Goal: Information Seeking & Learning: Learn about a topic

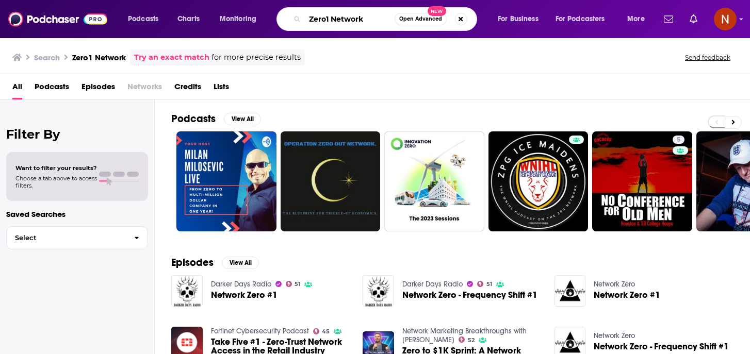
click at [331, 22] on input "Zero1 Network" at bounding box center [350, 19] width 90 height 17
click at [331, 21] on input "Zero1 Network" at bounding box center [350, 19] width 90 height 17
paste input "[PERSON_NAME]"
type input "[PERSON_NAME]"
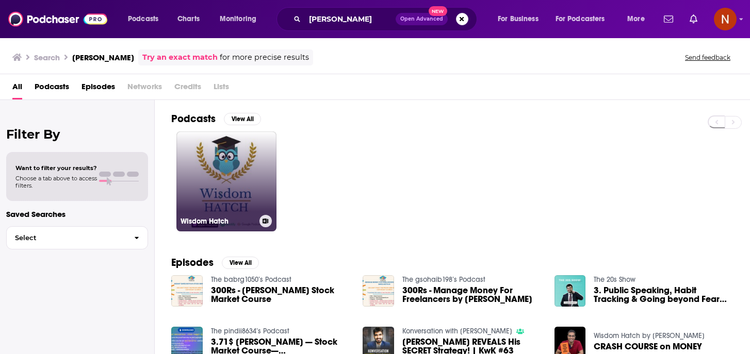
click at [214, 222] on h3 "Wisdom Hatch" at bounding box center [218, 221] width 75 height 9
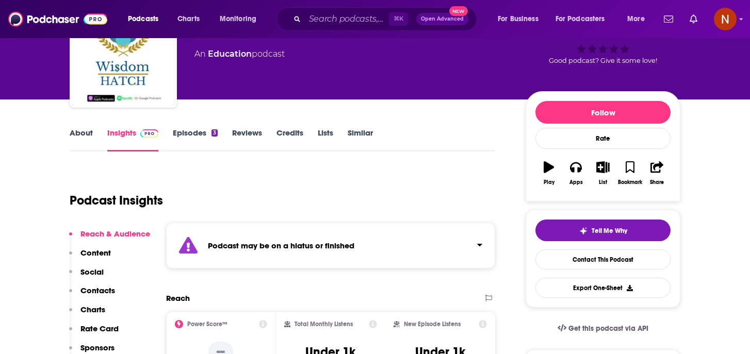
scroll to position [70, 0]
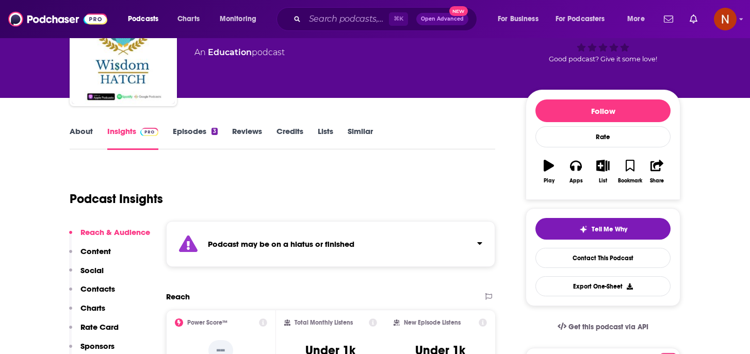
click at [280, 234] on div "Podcast may be on a hiatus or finished" at bounding box center [330, 244] width 329 height 46
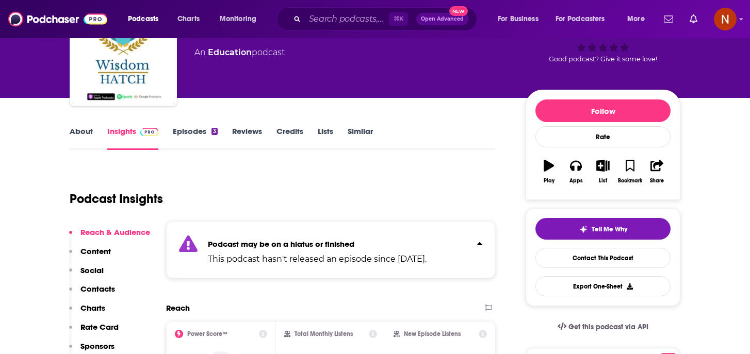
click at [85, 128] on link "About" at bounding box center [81, 138] width 23 height 24
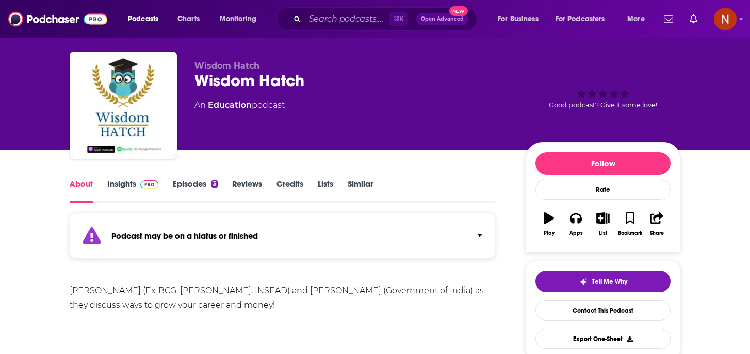
scroll to position [18, 0]
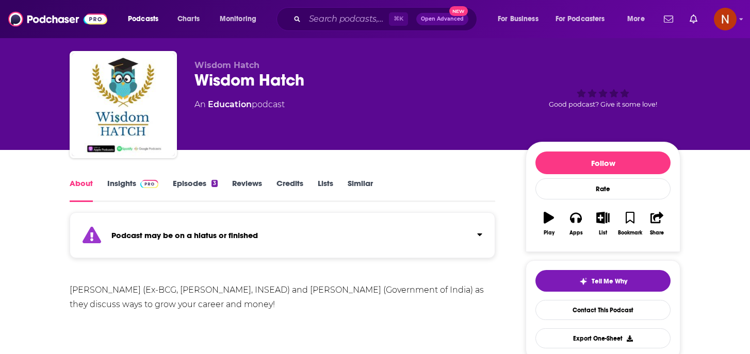
click at [111, 185] on link "Insights" at bounding box center [132, 190] width 51 height 24
